Goal: Task Accomplishment & Management: Manage account settings

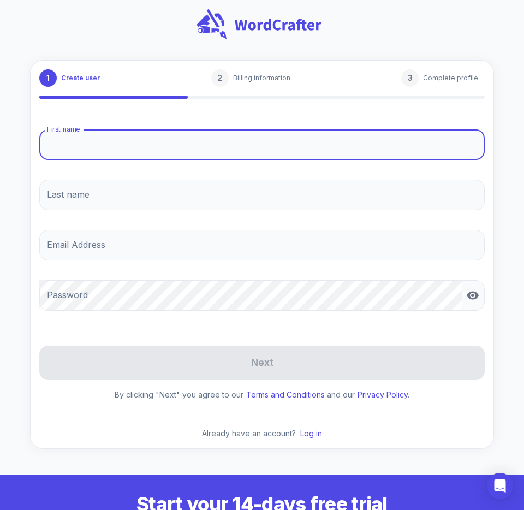
click at [96, 145] on input "First name" at bounding box center [262, 144] width 446 height 31
type input "[PERSON_NAME]"
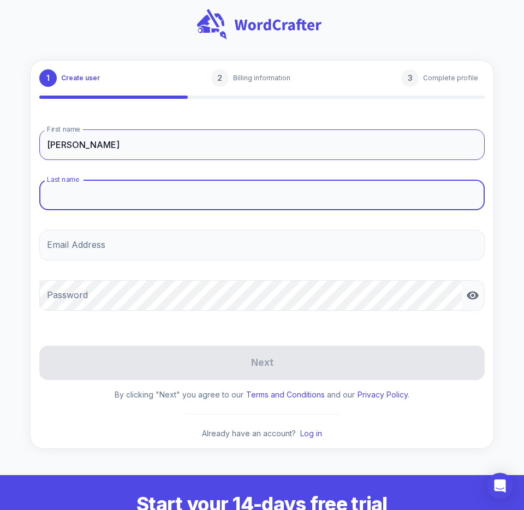
type input "[PERSON_NAME]"
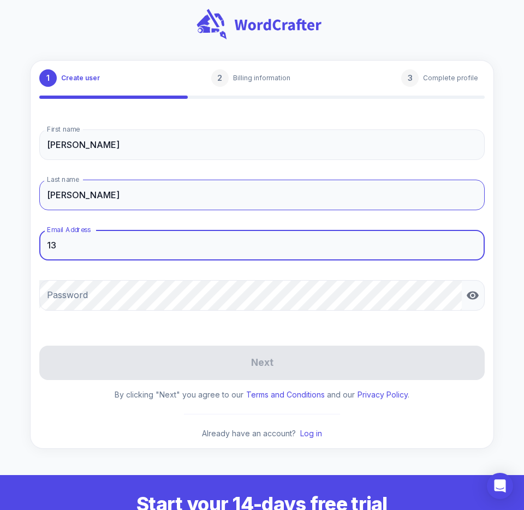
type input "1"
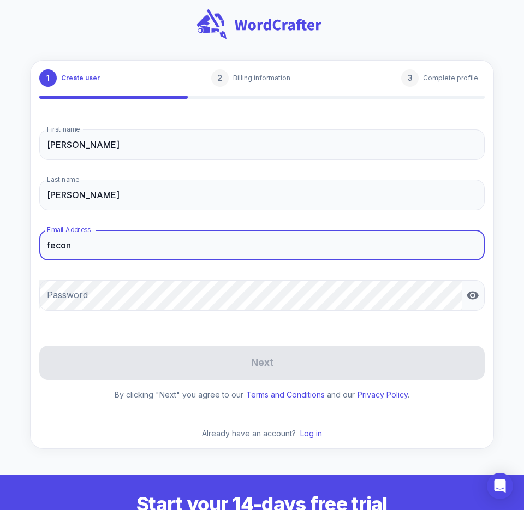
click at [103, 246] on input "fecon" at bounding box center [262, 245] width 446 height 31
type input "[EMAIL_ADDRESS][DOMAIN_NAME]"
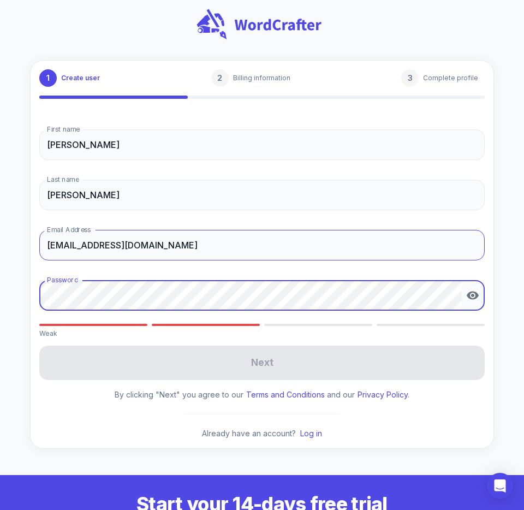
click at [118, 233] on input "[EMAIL_ADDRESS][DOMAIN_NAME]" at bounding box center [262, 245] width 446 height 31
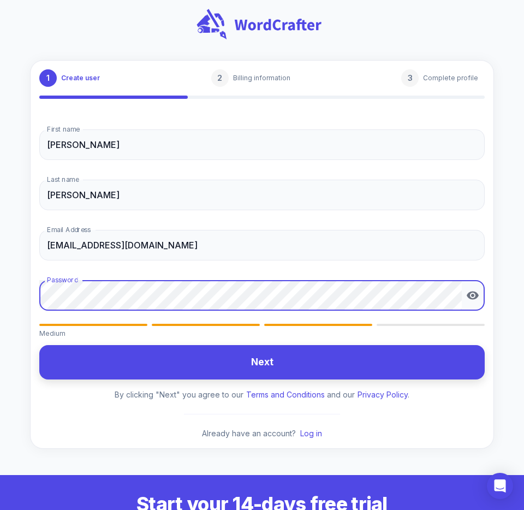
click at [84, 349] on button "Next" at bounding box center [262, 362] width 446 height 34
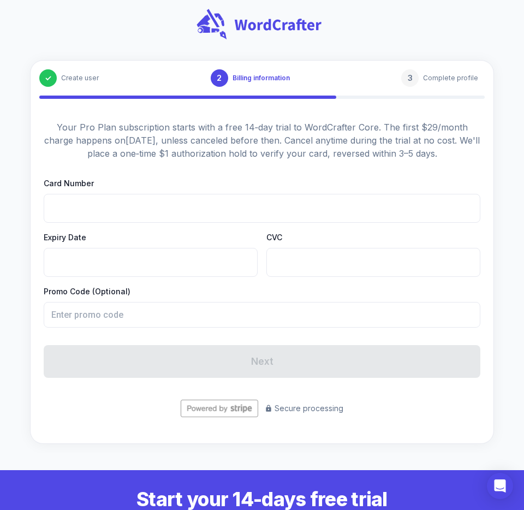
click at [294, 257] on iframe at bounding box center [374, 262] width 196 height 10
click at [293, 268] on div at bounding box center [374, 262] width 214 height 29
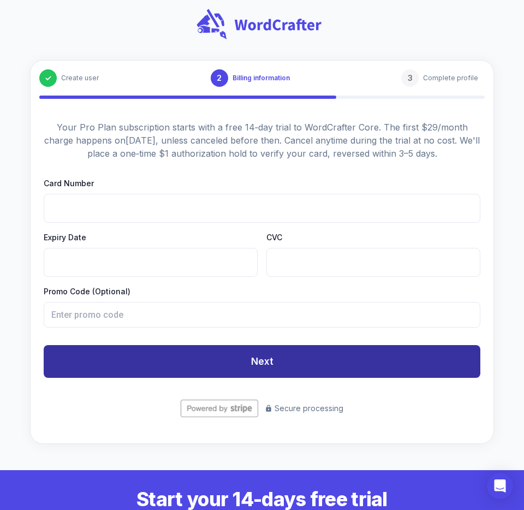
click at [193, 364] on button "Next" at bounding box center [262, 361] width 437 height 33
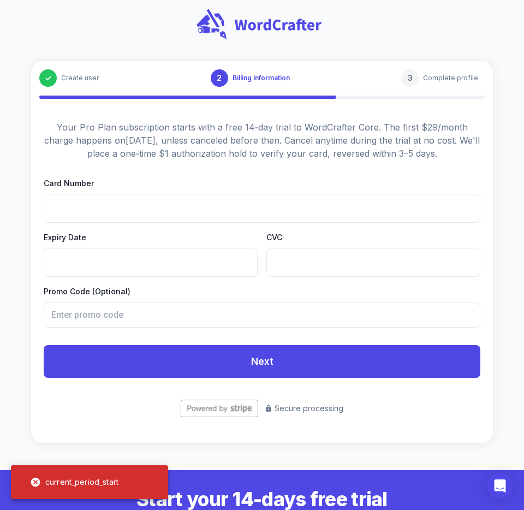
click at [73, 486] on div "current_period_start" at bounding box center [74, 482] width 105 height 27
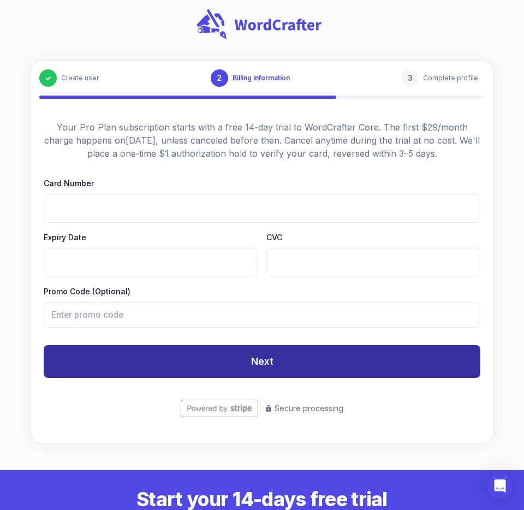
click at [363, 372] on button "Next" at bounding box center [262, 361] width 437 height 33
click at [73, 367] on button "Next" at bounding box center [262, 361] width 437 height 33
click at [100, 366] on button "Next" at bounding box center [262, 361] width 437 height 33
click at [140, 371] on button "Next" at bounding box center [262, 361] width 437 height 33
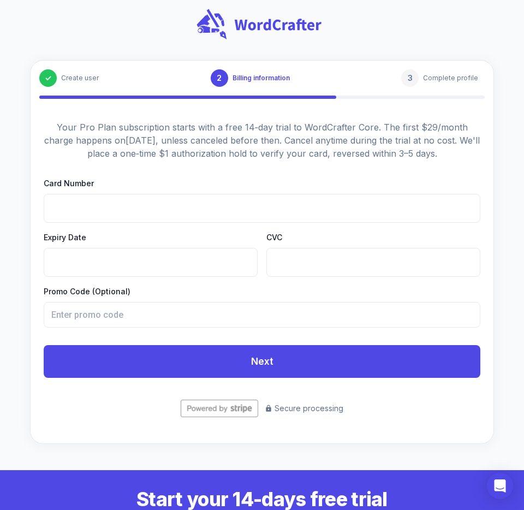
click at [92, 399] on form "Card Number Expiry Date CVC Promo Code (Optional) ​ Next Secure processing" at bounding box center [262, 298] width 437 height 240
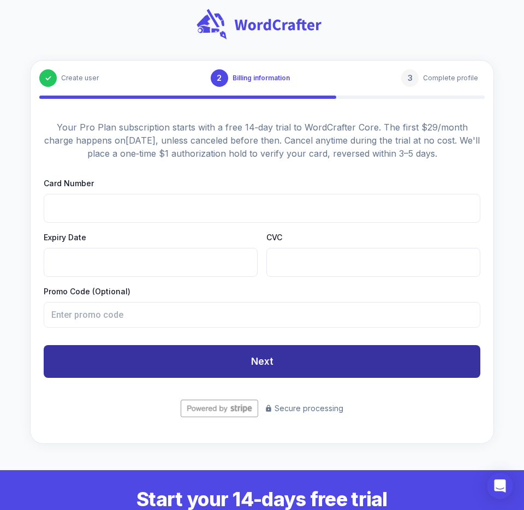
click at [96, 363] on button "Next" at bounding box center [262, 361] width 437 height 33
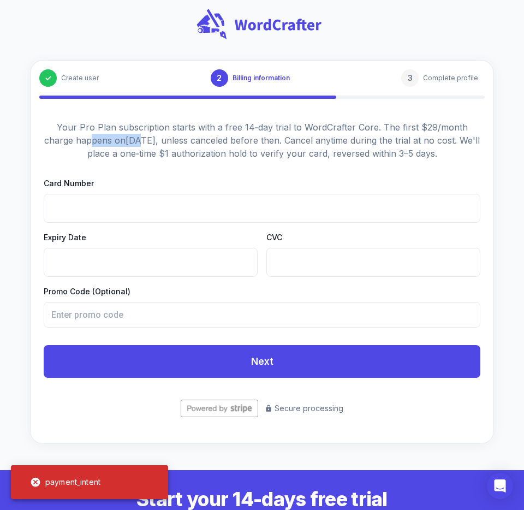
drag, startPoint x: 70, startPoint y: 138, endPoint x: 121, endPoint y: 138, distance: 50.8
click at [121, 138] on p "Your Pro Plan subscription starts with a free 14‑day trial to WordCrafter Core.…" at bounding box center [262, 140] width 437 height 39
copy p "pens on Aug"
drag, startPoint x: 128, startPoint y: 127, endPoint x: 192, endPoint y: 126, distance: 63.9
click at [192, 126] on p "Your Pro Plan subscription starts with a free 14‑day trial to WordCrafter Core.…" at bounding box center [262, 140] width 437 height 39
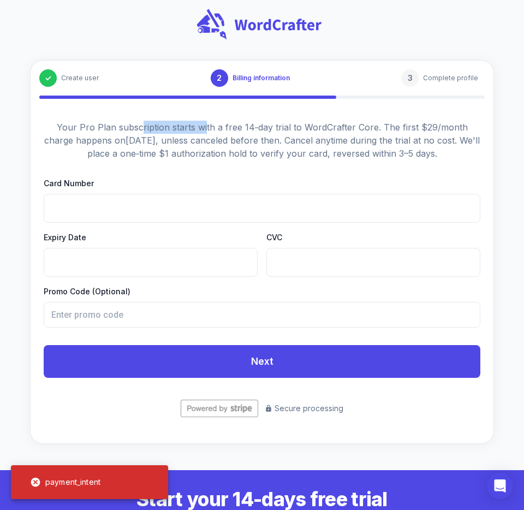
copy p "ription starts wi"
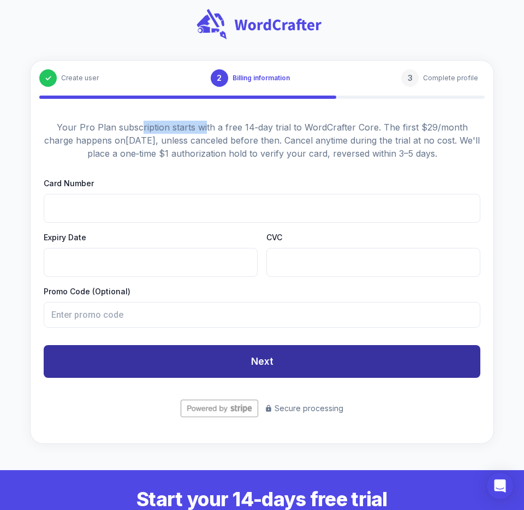
click at [134, 369] on button "Next" at bounding box center [262, 361] width 437 height 33
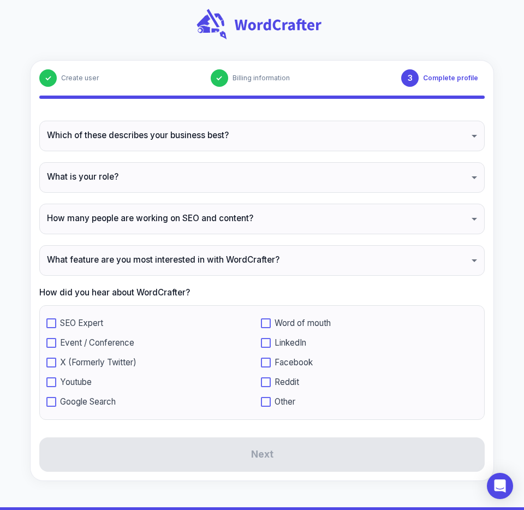
click at [159, 162] on div "Which of these describes your business best? ​ Which of these describes your bu…" at bounding box center [262, 273] width 446 height 304
click at [151, 147] on body "✓ Create user ✓ Billing information 3 Complete profile Which of these describes…" at bounding box center [262, 466] width 524 height 932
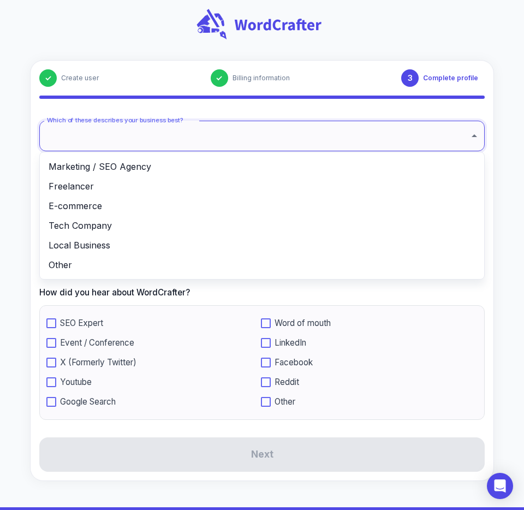
click at [129, 167] on li "Marketing / SEO Agency" at bounding box center [262, 167] width 445 height 20
type input "**********"
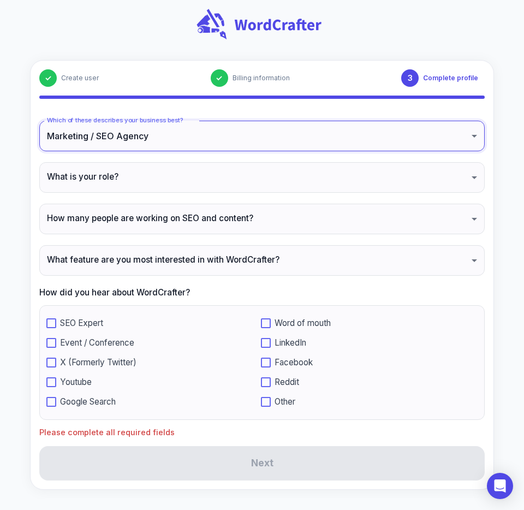
click at [123, 178] on body "**********" at bounding box center [262, 470] width 524 height 940
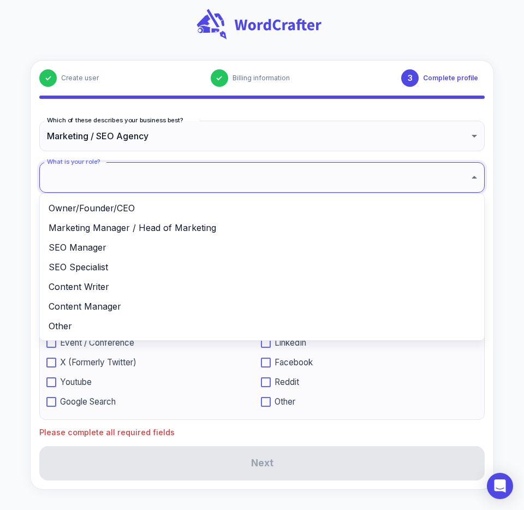
click at [96, 202] on li "Owner/Founder/CEO" at bounding box center [262, 208] width 445 height 20
type input "**********"
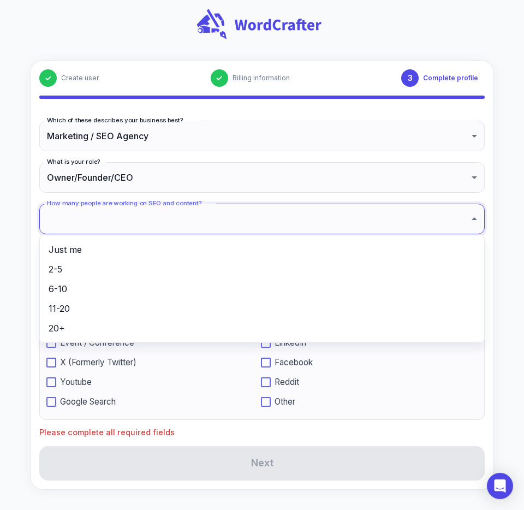
click at [92, 216] on body "**********" at bounding box center [262, 470] width 524 height 940
click at [81, 249] on li "Just me" at bounding box center [262, 250] width 445 height 20
type input "*******"
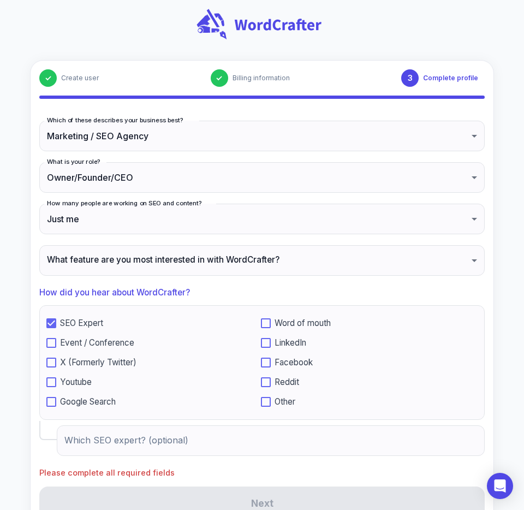
click at [99, 445] on input "Which SEO expert? (optional)" at bounding box center [271, 441] width 428 height 31
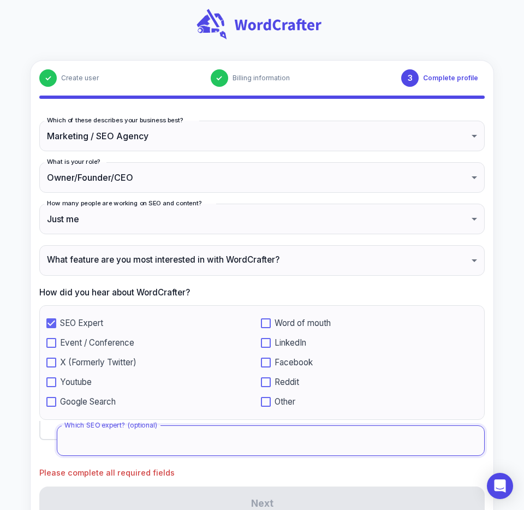
type input "q"
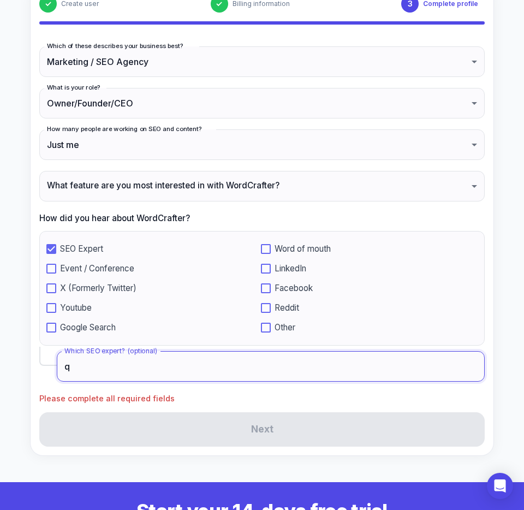
scroll to position [75, 0]
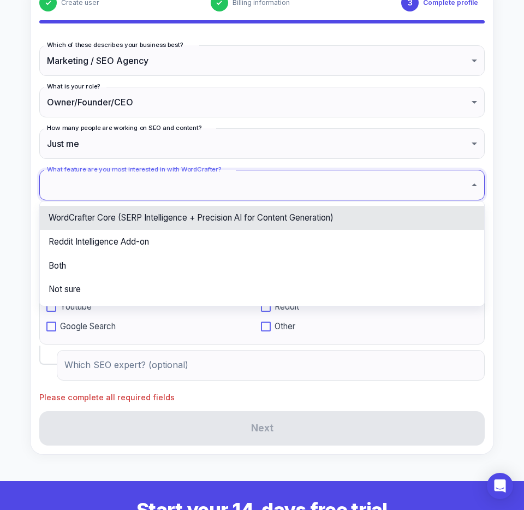
click at [176, 175] on body "**********" at bounding box center [262, 409] width 524 height 968
click at [131, 213] on li "WordCrafter Core (SERP Intelligence + Precision AI for Content Generation)" at bounding box center [262, 218] width 445 height 24
type input "**********"
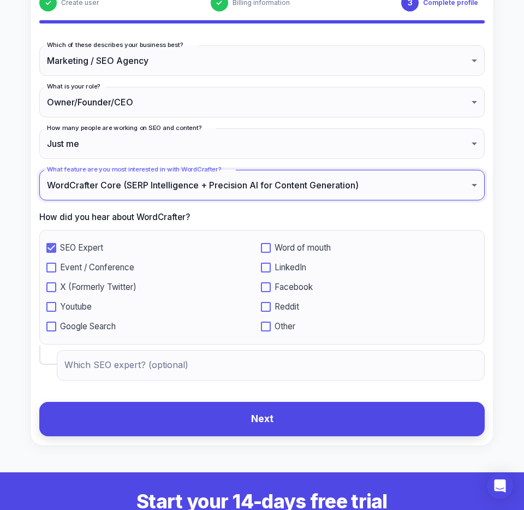
click at [132, 427] on button "Next" at bounding box center [262, 419] width 446 height 34
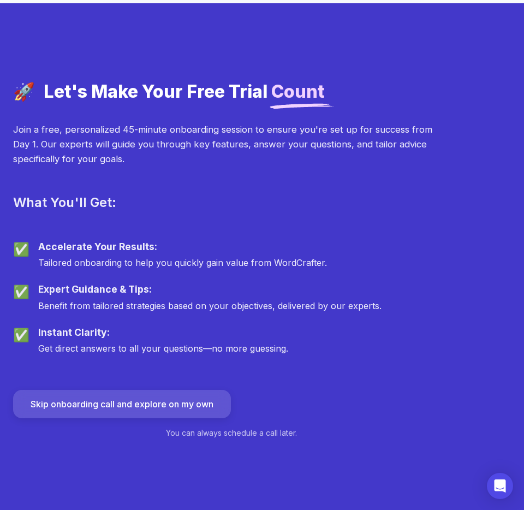
scroll to position [421, 0]
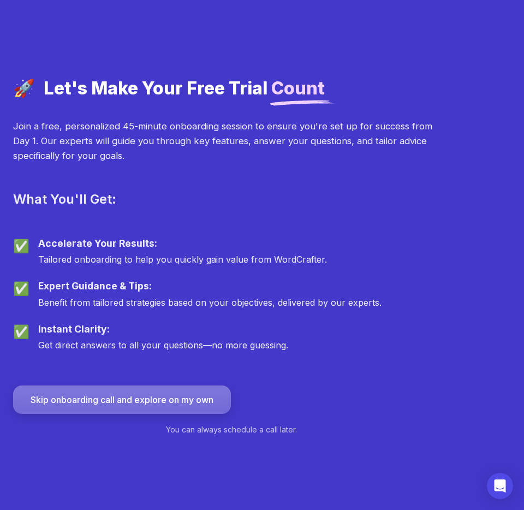
click at [61, 403] on button "Skip onboarding call and explore on my own" at bounding box center [122, 400] width 218 height 28
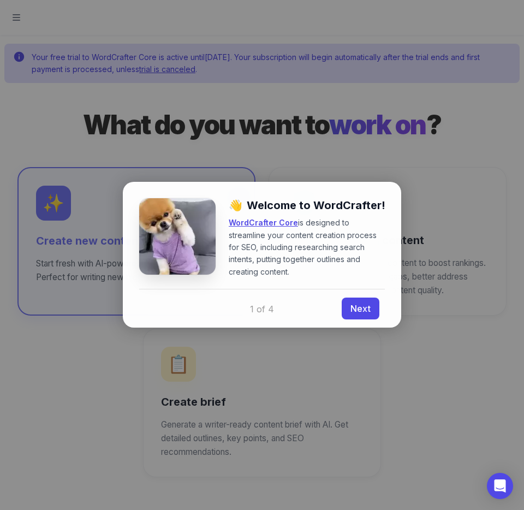
click at [44, 106] on div at bounding box center [262, 255] width 524 height 510
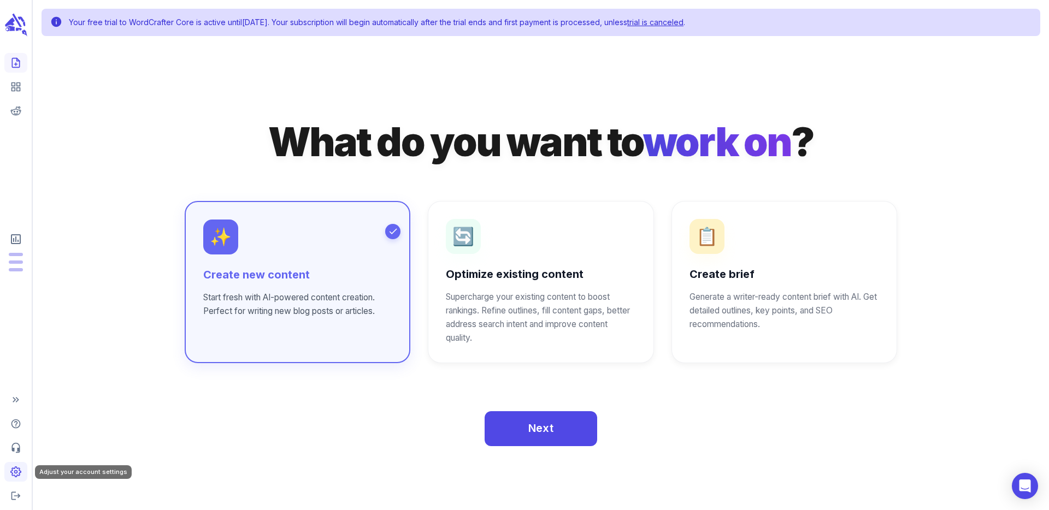
click at [14, 478] on link "Adjust your account settings" at bounding box center [15, 472] width 23 height 20
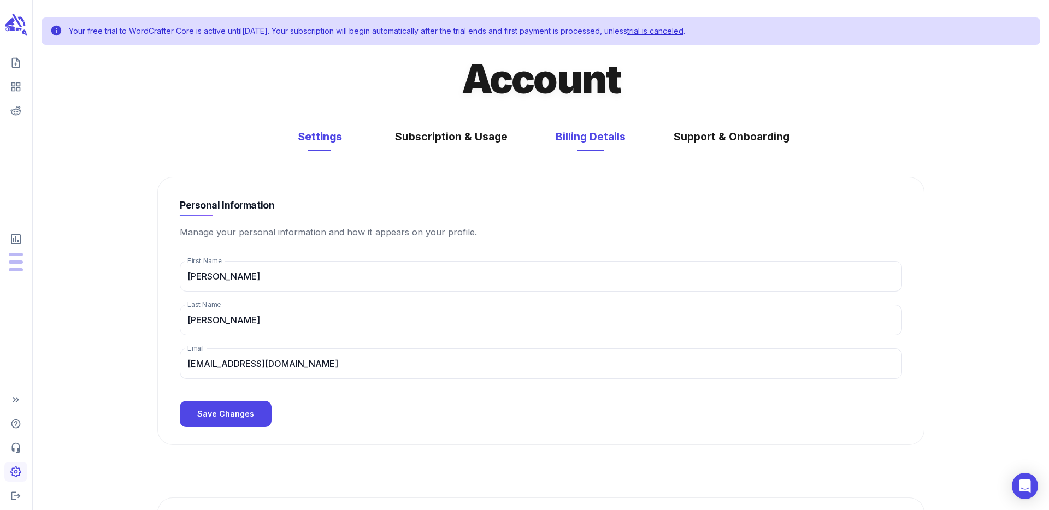
click at [569, 148] on button "Billing Details" at bounding box center [591, 136] width 92 height 29
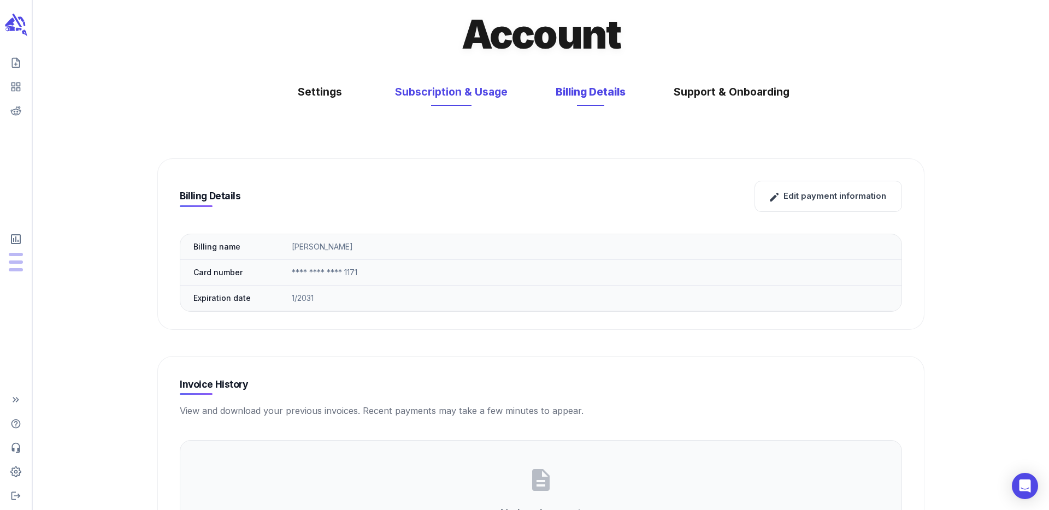
click at [463, 94] on button "Subscription & Usage" at bounding box center [451, 92] width 134 height 29
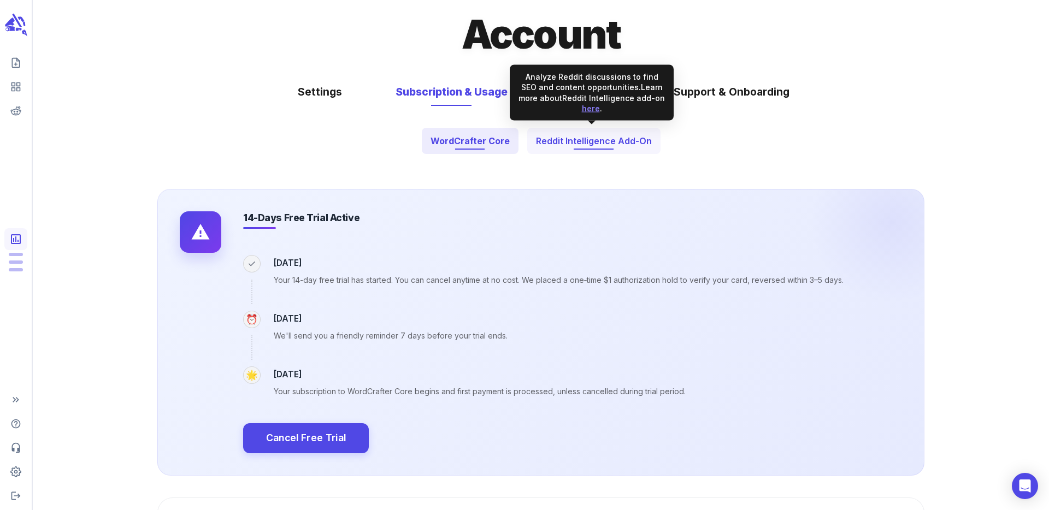
click at [549, 140] on button "Reddit Intelligence Add-On" at bounding box center [593, 141] width 133 height 26
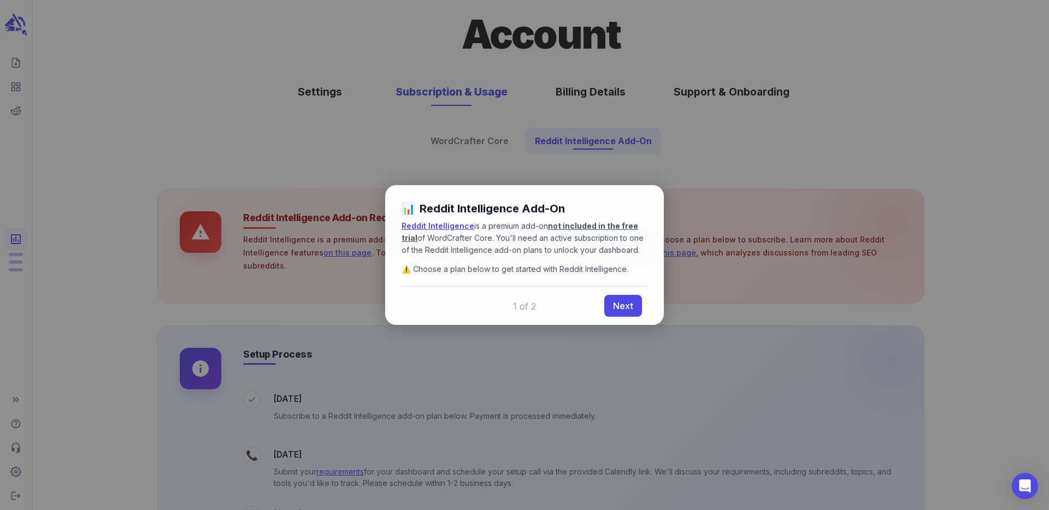
click at [480, 385] on div at bounding box center [524, 255] width 1049 height 510
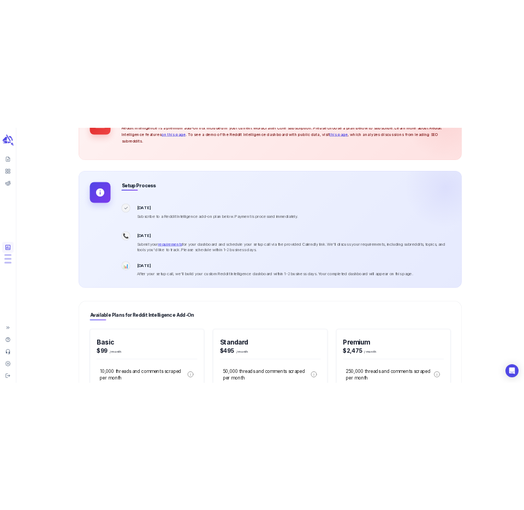
scroll to position [419, 0]
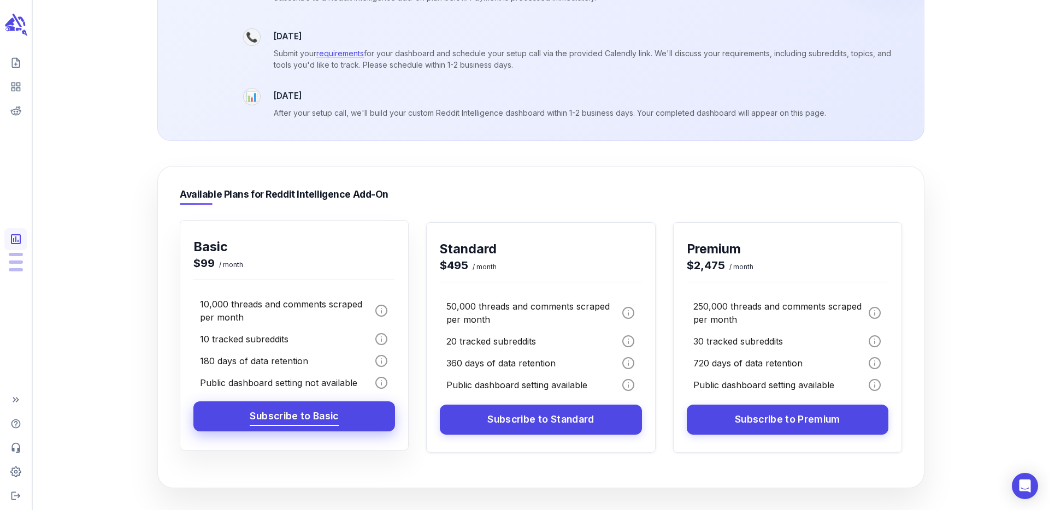
click at [357, 403] on link "Subscribe to Basic" at bounding box center [294, 417] width 202 height 30
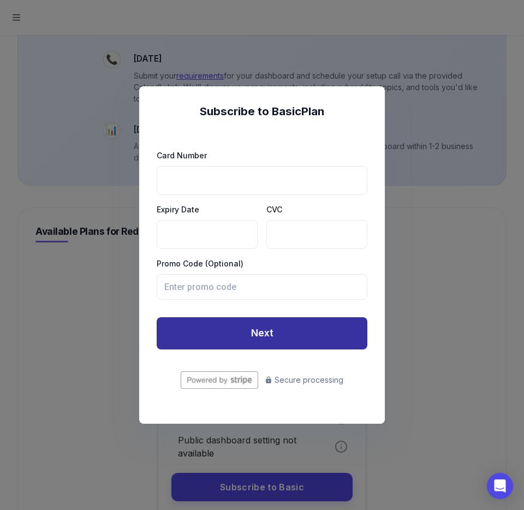
click at [267, 323] on button "Next" at bounding box center [262, 333] width 211 height 33
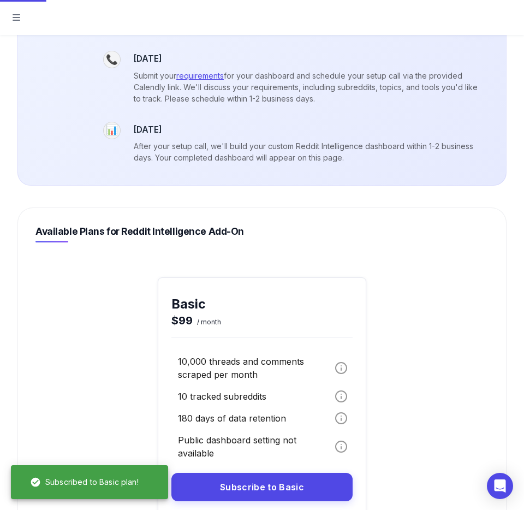
scroll to position [397, 0]
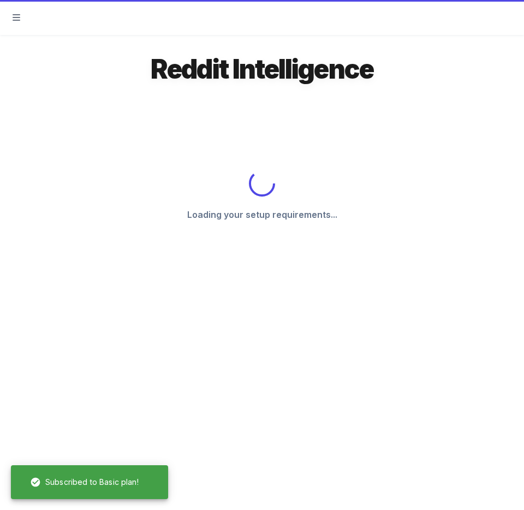
click at [157, 161] on div "Loading your setup requirements..." at bounding box center [262, 195] width 223 height 219
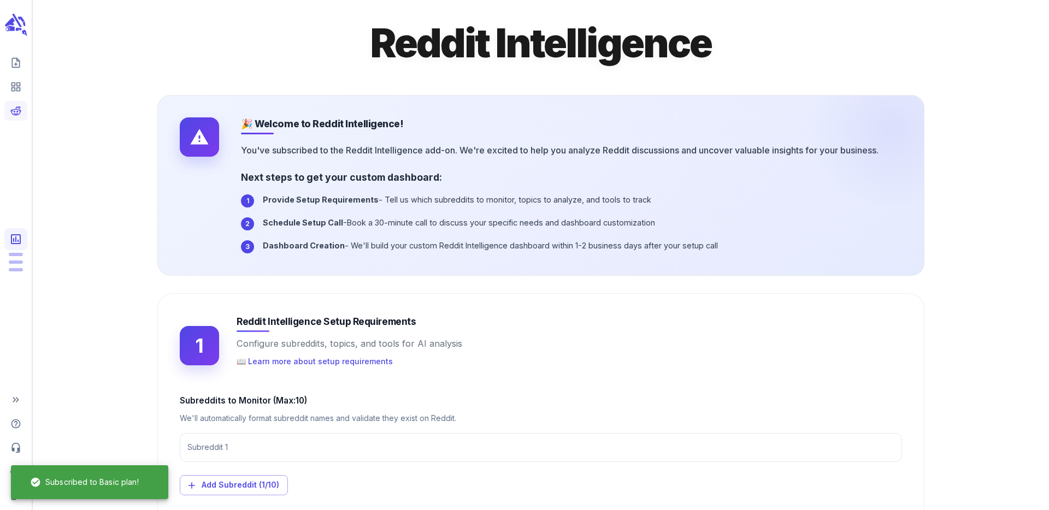
click at [16, 246] on link "View Subscription & Usage" at bounding box center [15, 239] width 23 height 22
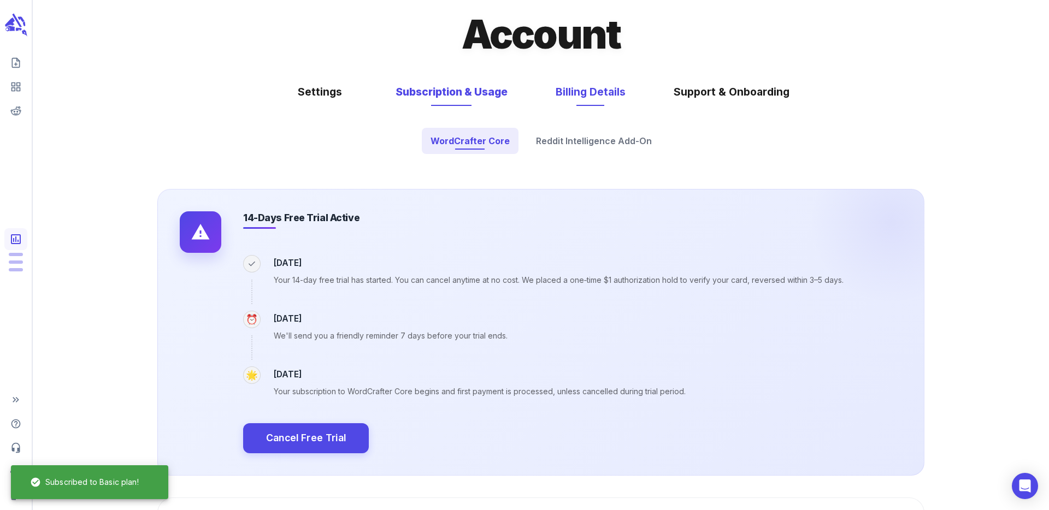
click at [610, 87] on button "Billing Details" at bounding box center [591, 92] width 92 height 29
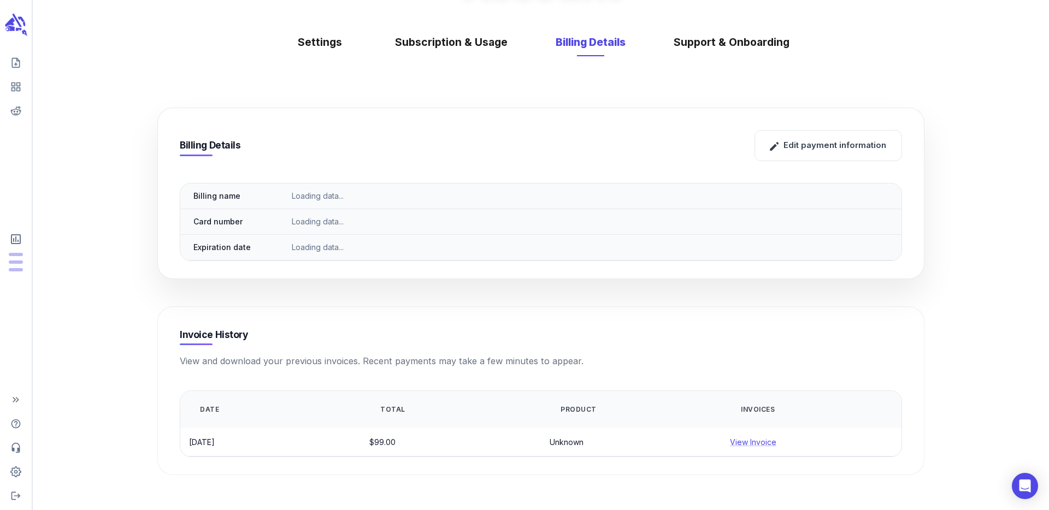
scroll to position [50, 0]
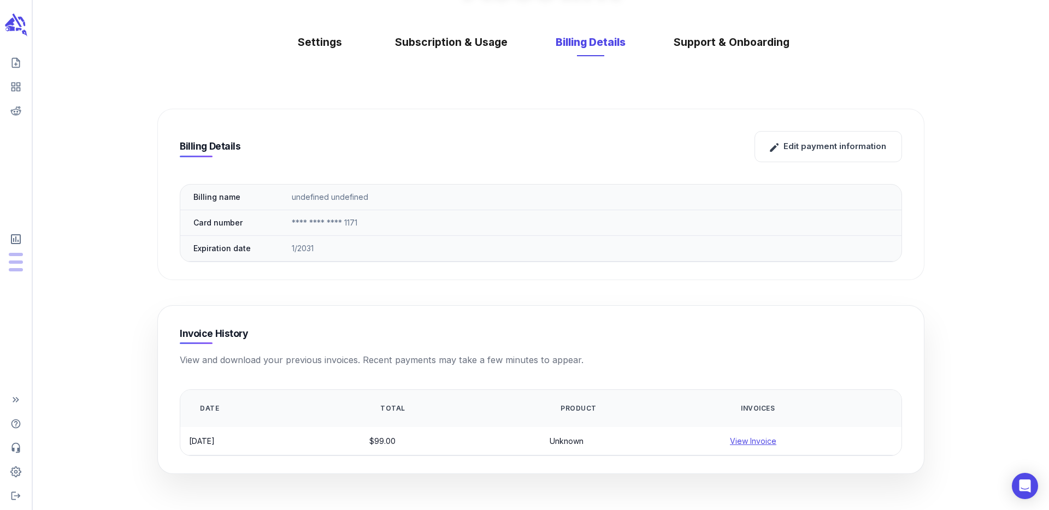
click at [738, 437] on link "View Invoice" at bounding box center [753, 441] width 46 height 9
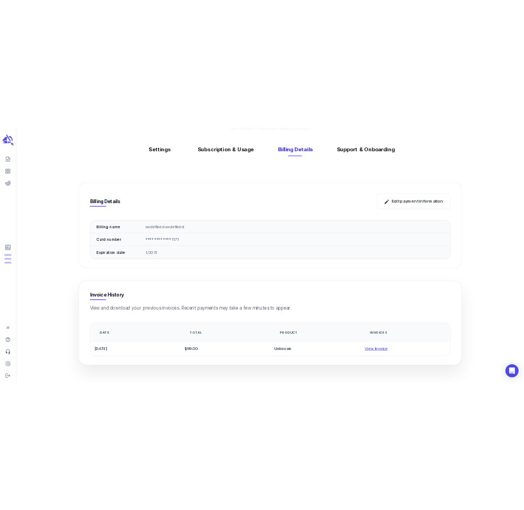
scroll to position [24, 0]
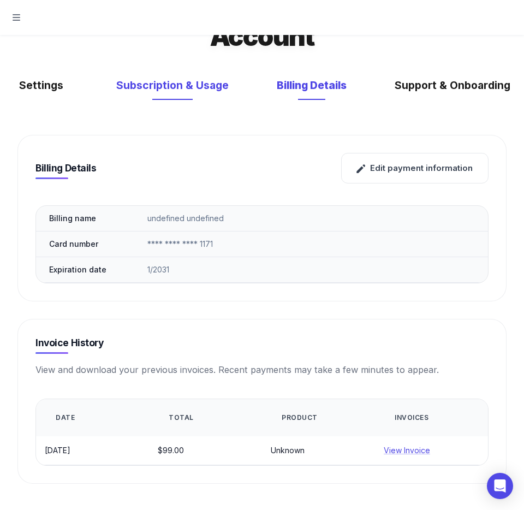
click at [190, 82] on button "Subscription & Usage" at bounding box center [172, 85] width 134 height 29
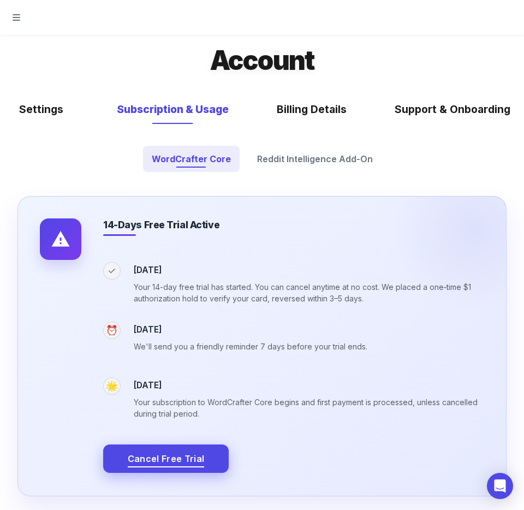
click at [133, 455] on span "Cancel Free Trial" at bounding box center [166, 458] width 76 height 15
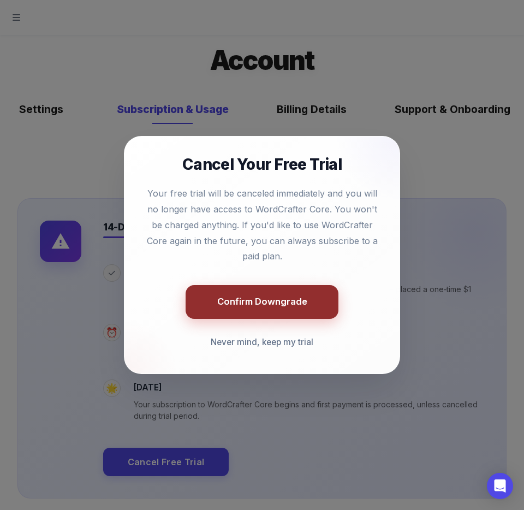
click at [237, 305] on button "Confirm Downgrade" at bounding box center [262, 301] width 153 height 33
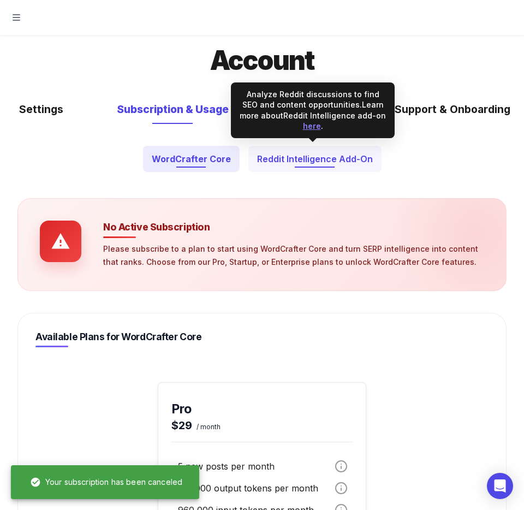
click at [282, 170] on button "Reddit Intelligence Add-On" at bounding box center [315, 159] width 133 height 26
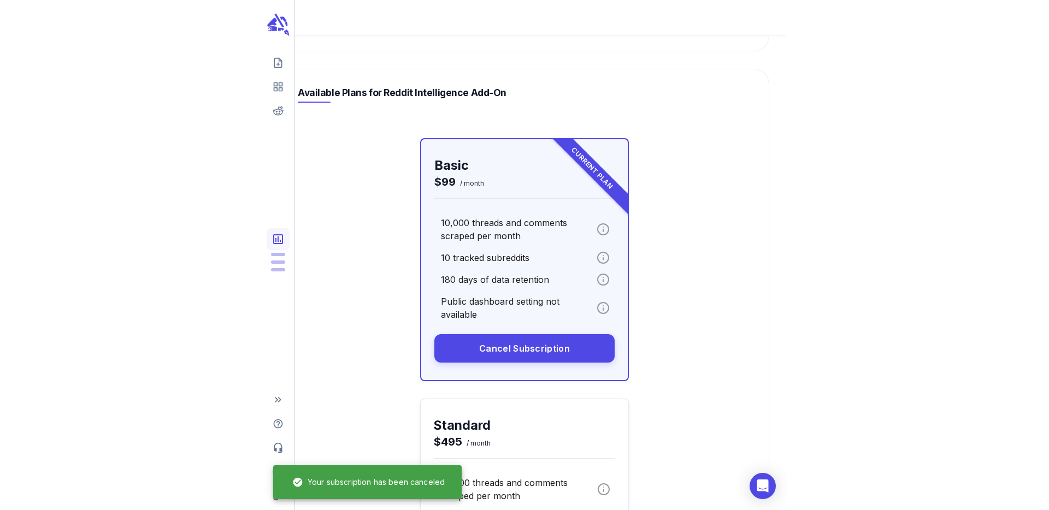
scroll to position [285, 0]
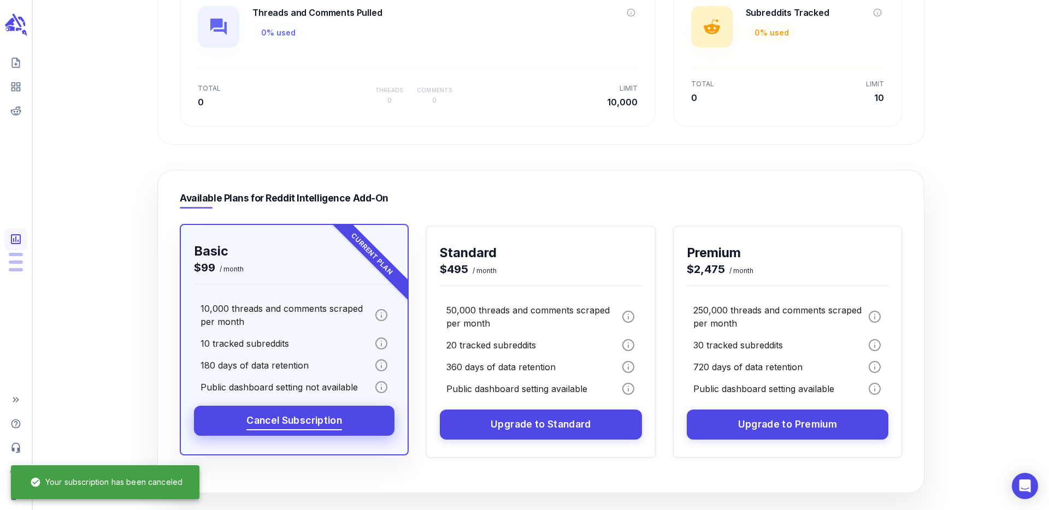
click at [364, 411] on link "Cancel Subscription" at bounding box center [294, 421] width 201 height 30
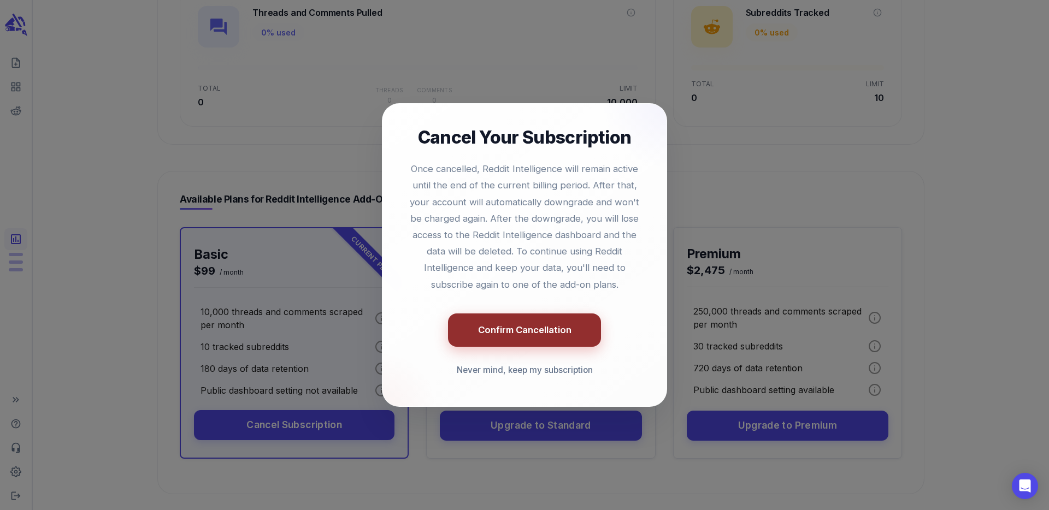
click at [470, 330] on button "Confirm Cancellation" at bounding box center [524, 330] width 153 height 33
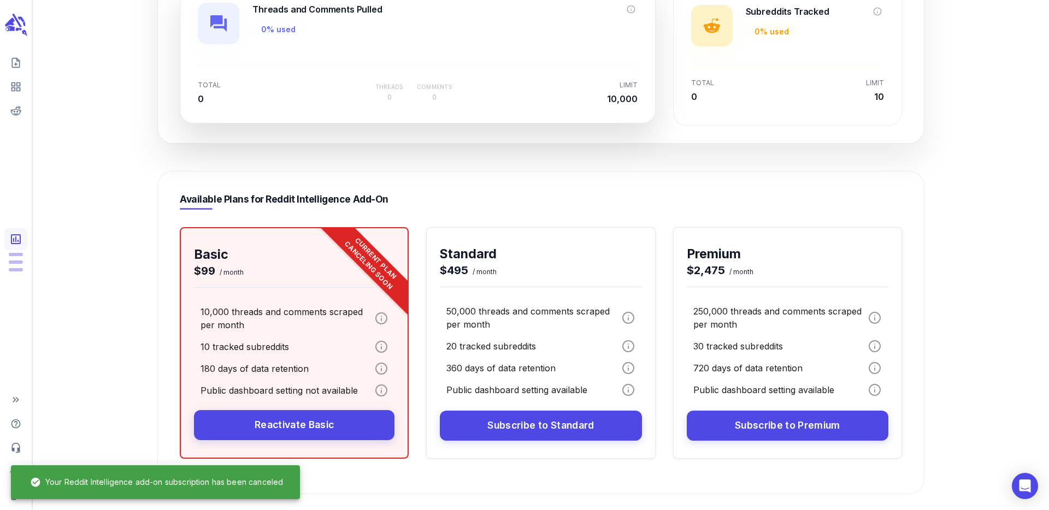
scroll to position [0, 0]
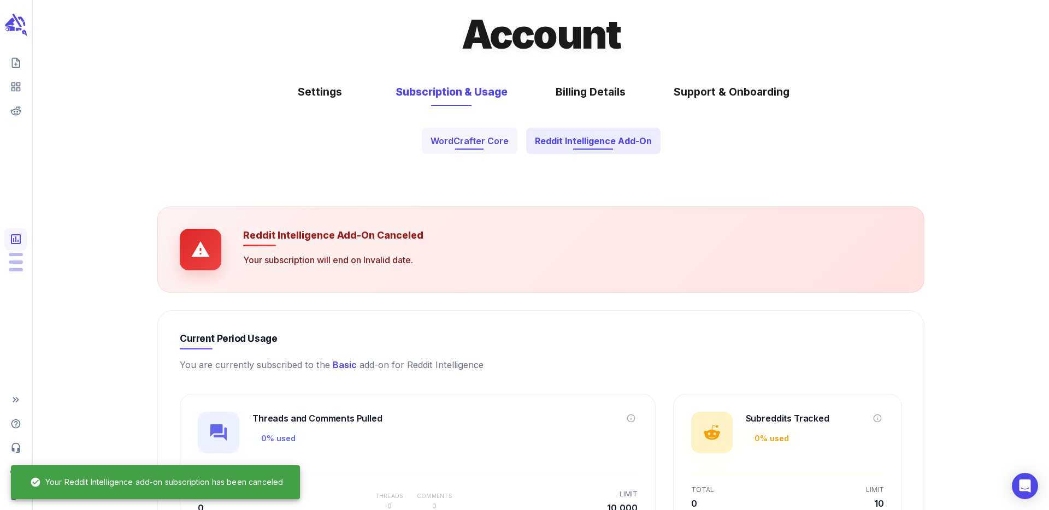
click at [444, 136] on button "WordCrafter Core" at bounding box center [470, 141] width 96 height 26
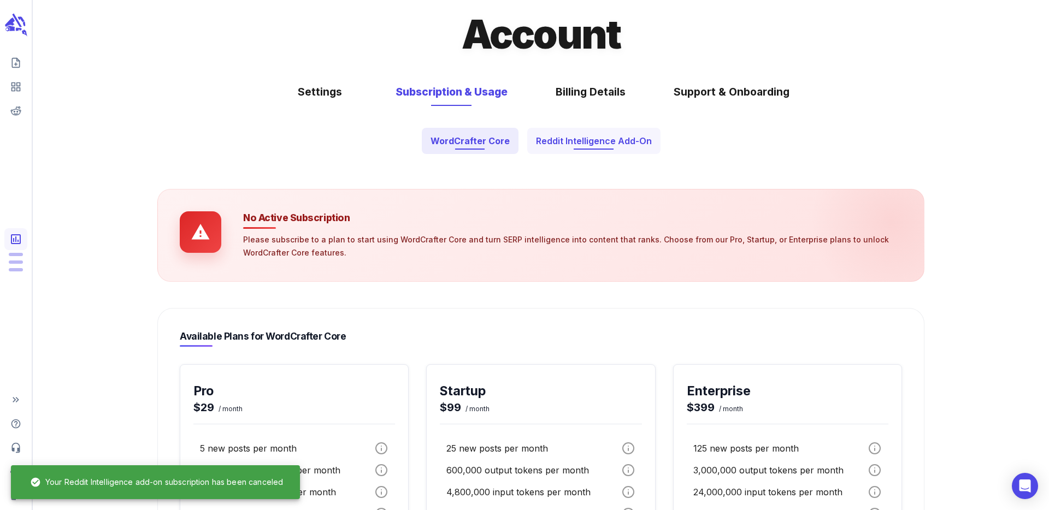
click at [541, 142] on button "Reddit Intelligence Add-On" at bounding box center [593, 141] width 133 height 26
